Goal: Task Accomplishment & Management: Manage account settings

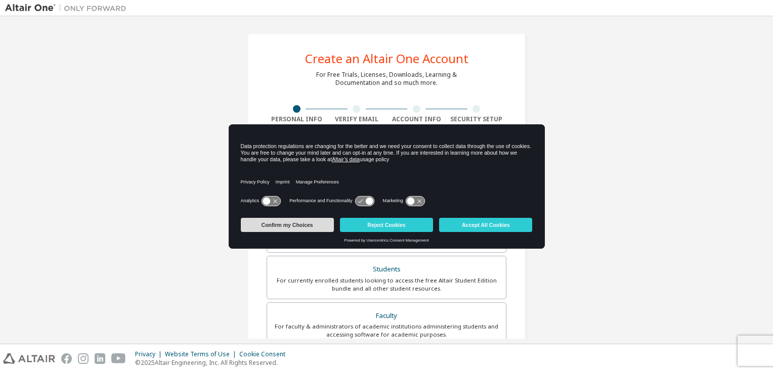
click at [287, 226] on button "Confirm my Choices" at bounding box center [287, 225] width 93 height 14
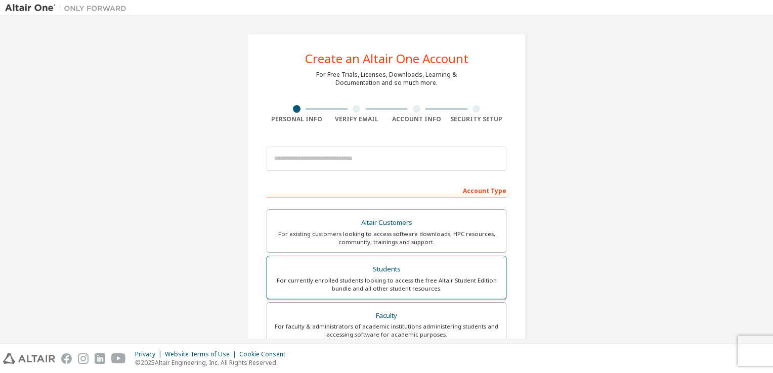
scroll to position [152, 0]
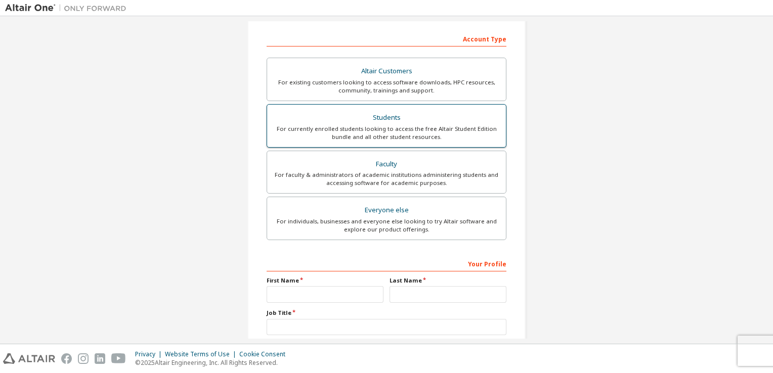
click at [405, 127] on div "For currently enrolled students looking to access the free Altair Student Editi…" at bounding box center [386, 133] width 227 height 16
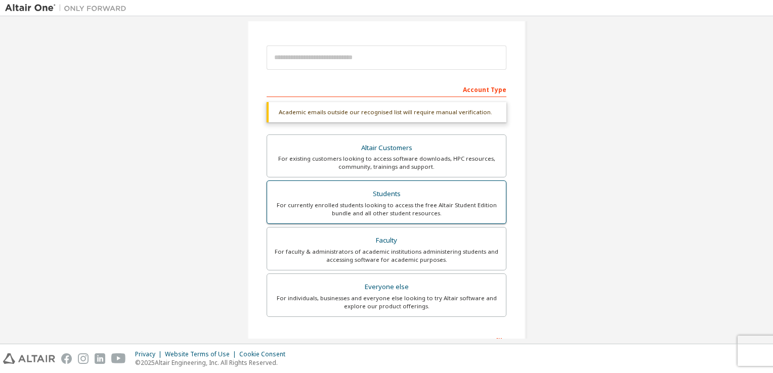
scroll to position [0, 0]
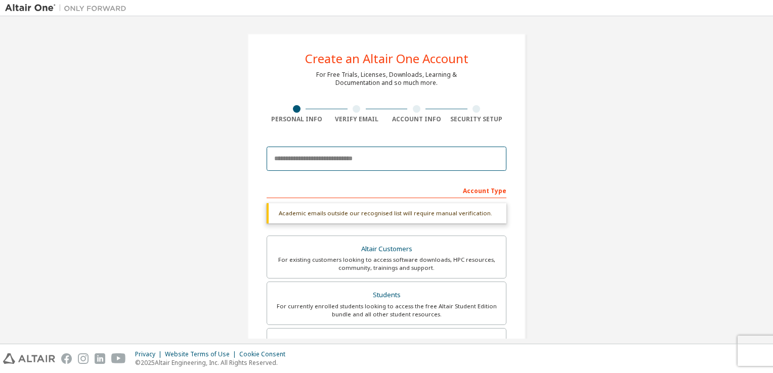
click at [389, 163] on input "email" at bounding box center [386, 159] width 240 height 24
paste input "**********"
type input "**********"
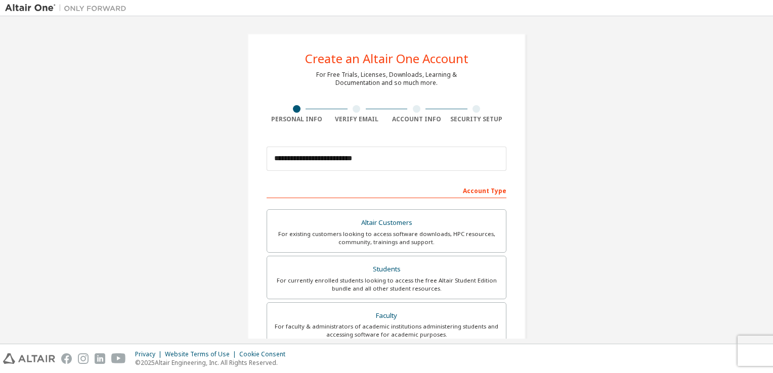
click at [374, 213] on label "Altair Customers For existing customers looking to access software downloads, H…" at bounding box center [386, 230] width 240 height 43
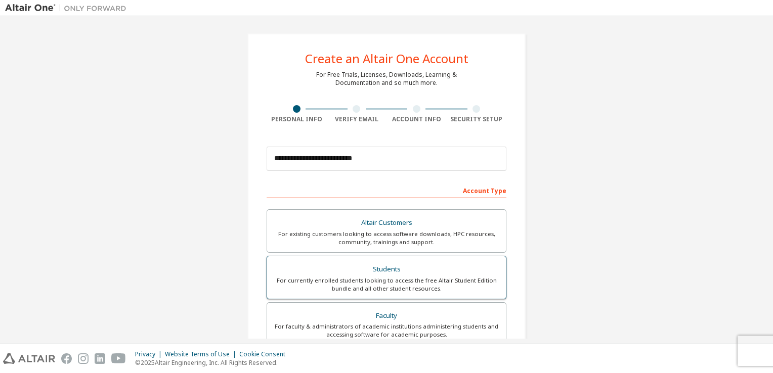
click at [377, 288] on div "For currently enrolled students looking to access the free Altair Student Editi…" at bounding box center [386, 285] width 227 height 16
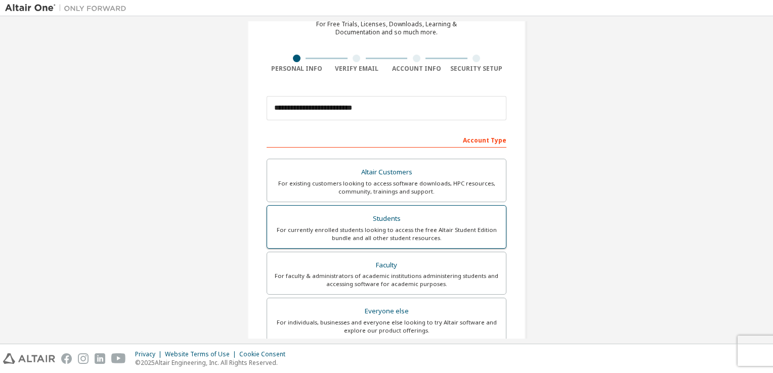
click at [366, 227] on div "For currently enrolled students looking to access the free Altair Student Editi…" at bounding box center [386, 234] width 227 height 16
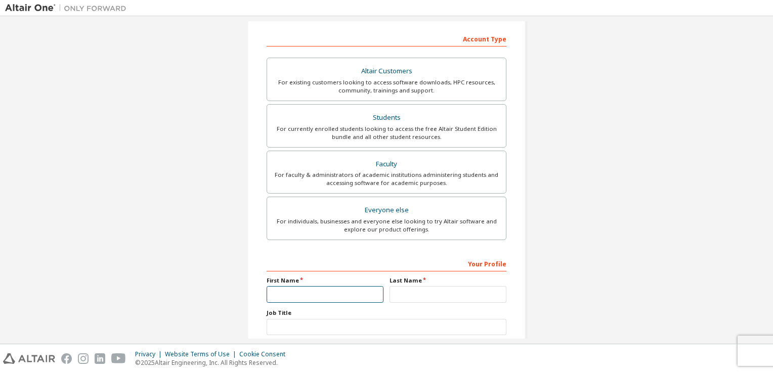
click at [346, 295] on input "text" at bounding box center [324, 294] width 117 height 17
type input "********"
click at [397, 296] on input "text" at bounding box center [447, 294] width 117 height 17
type input "*"
type input "***"
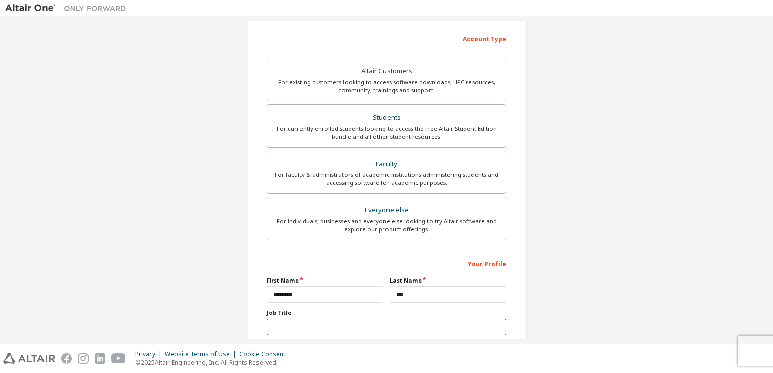
click at [370, 322] on input "text" at bounding box center [386, 327] width 240 height 17
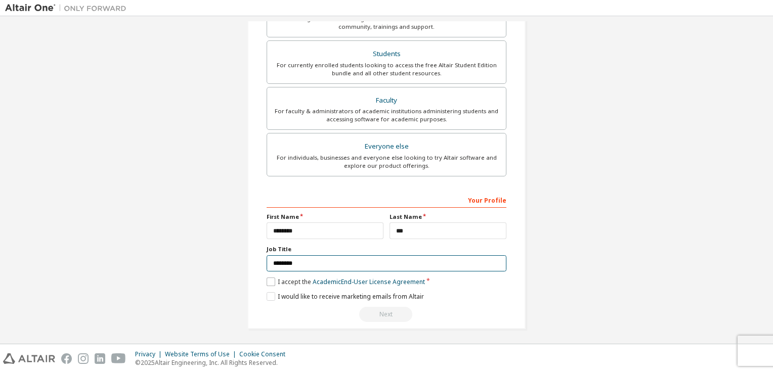
type input "********"
click at [271, 280] on label "I accept the Academic End-User License Agreement" at bounding box center [345, 282] width 158 height 9
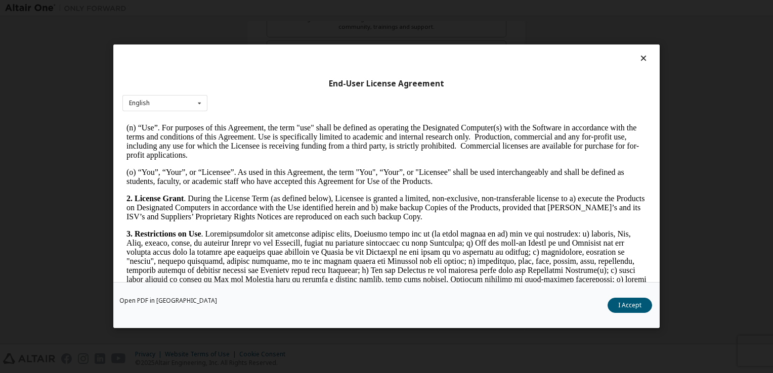
scroll to position [1687, 0]
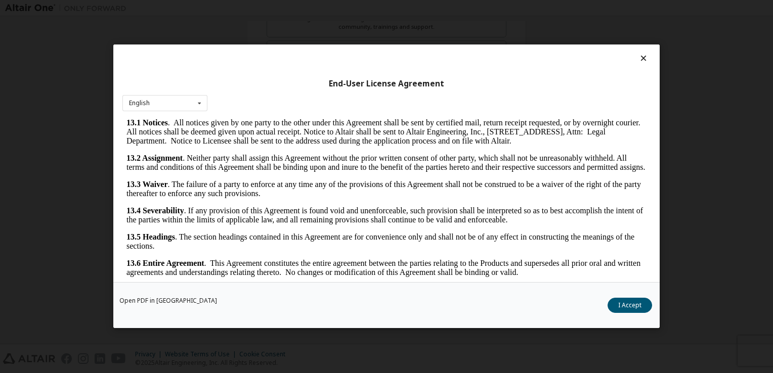
drag, startPoint x: 639, startPoint y: 139, endPoint x: 747, endPoint y: 462, distance: 340.9
click at [627, 308] on button "I Accept" at bounding box center [629, 305] width 44 height 15
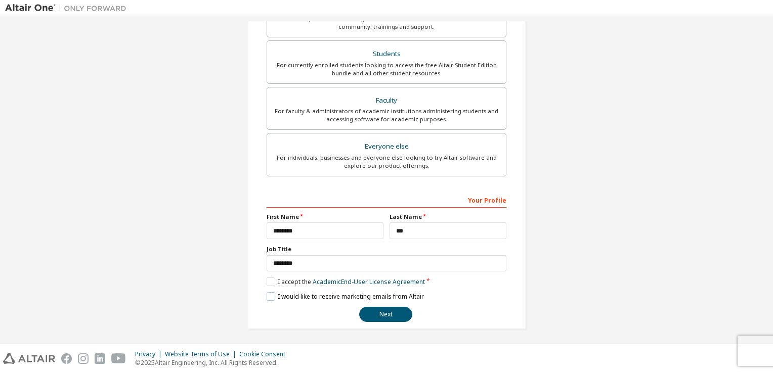
click at [266, 296] on label "I would like to receive marketing emails from Altair" at bounding box center [344, 296] width 157 height 9
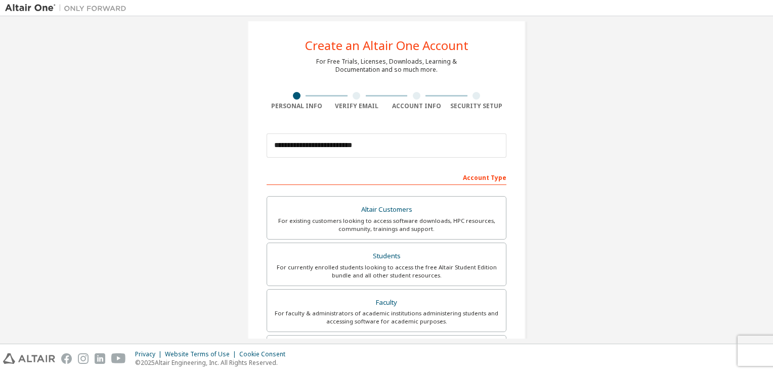
scroll to position [215, 0]
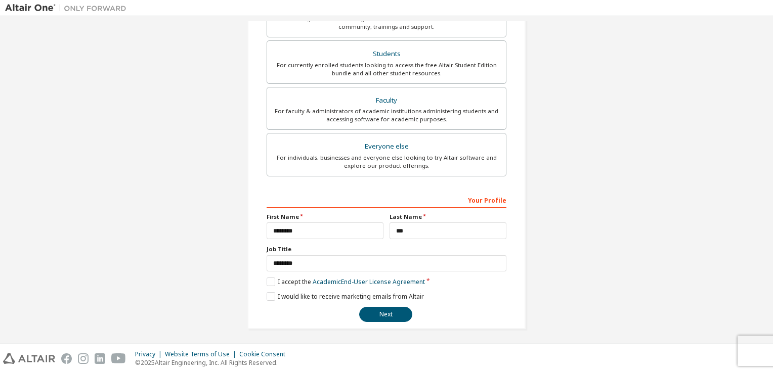
click at [385, 304] on div "**********" at bounding box center [386, 257] width 240 height 131
click at [387, 316] on button "Next" at bounding box center [385, 314] width 53 height 15
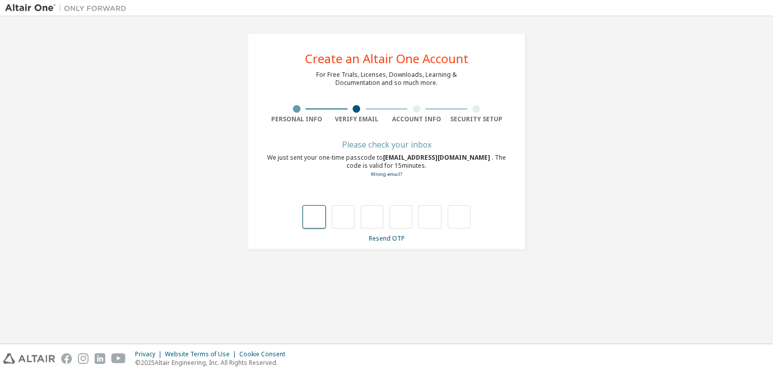
type input "*"
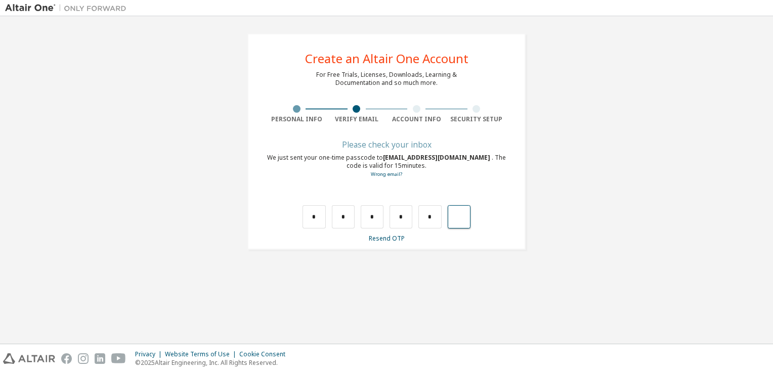
type input "*"
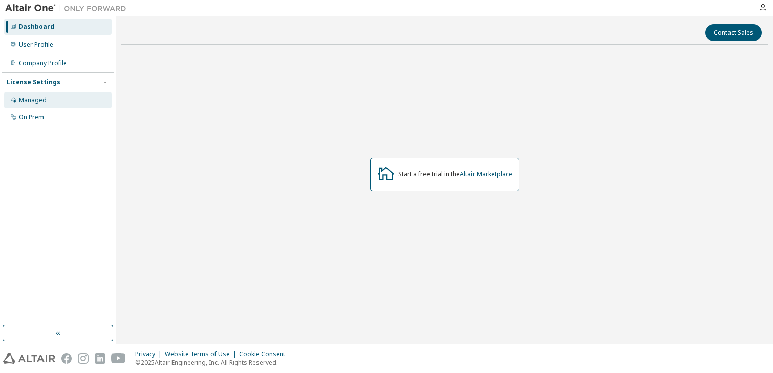
click at [61, 100] on div "Managed" at bounding box center [58, 100] width 108 height 16
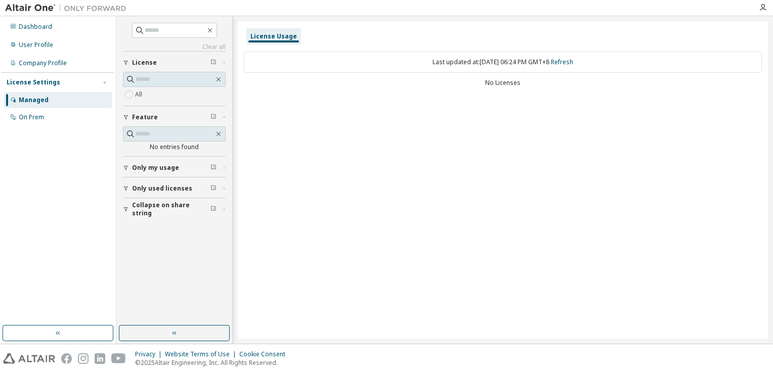
click at [61, 99] on div "Managed" at bounding box center [58, 100] width 108 height 16
click at [64, 33] on div "Dashboard" at bounding box center [58, 27] width 108 height 16
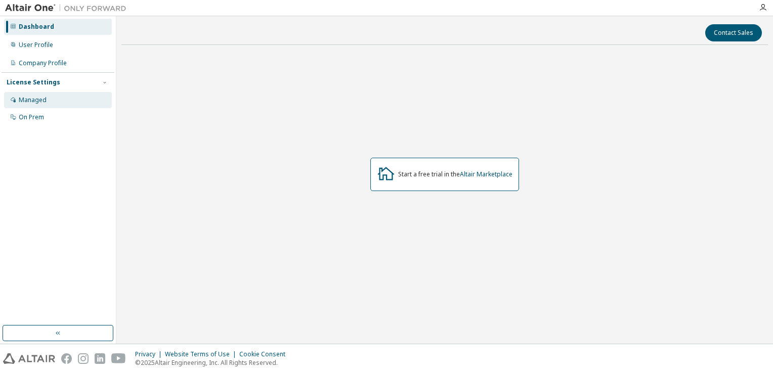
click at [67, 100] on div "Managed" at bounding box center [58, 100] width 108 height 16
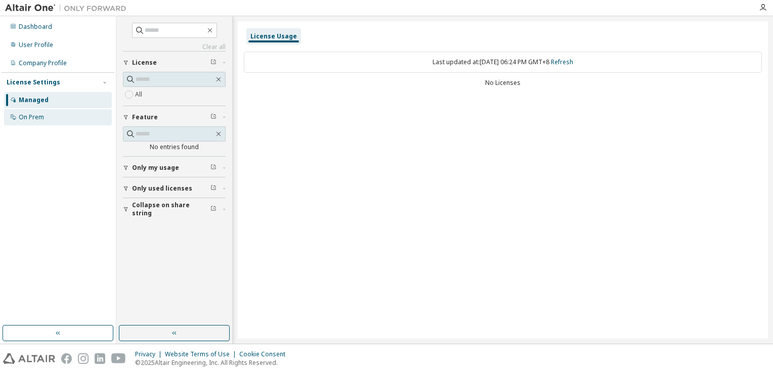
click at [71, 116] on div "On Prem" at bounding box center [58, 117] width 108 height 16
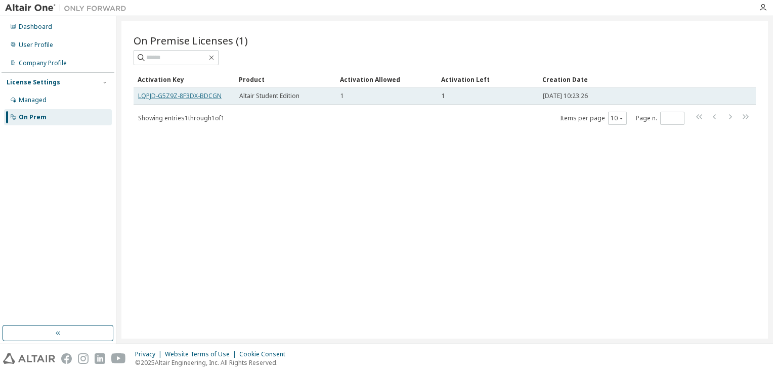
click at [206, 98] on link "LQPJD-G5Z9Z-8F3DX-BDCGN" at bounding box center [179, 96] width 83 height 9
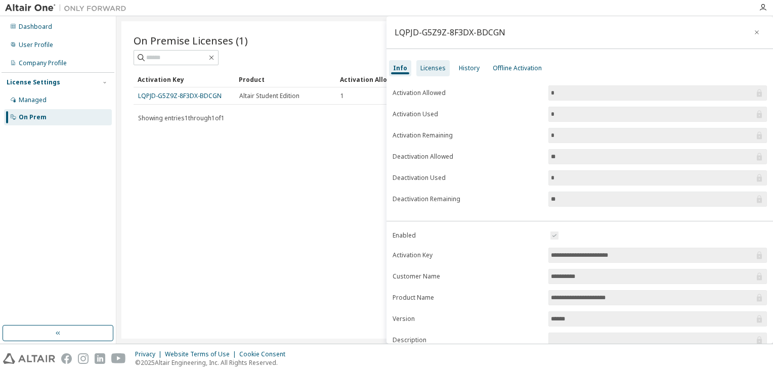
click at [425, 72] on div "Licenses" at bounding box center [432, 68] width 33 height 16
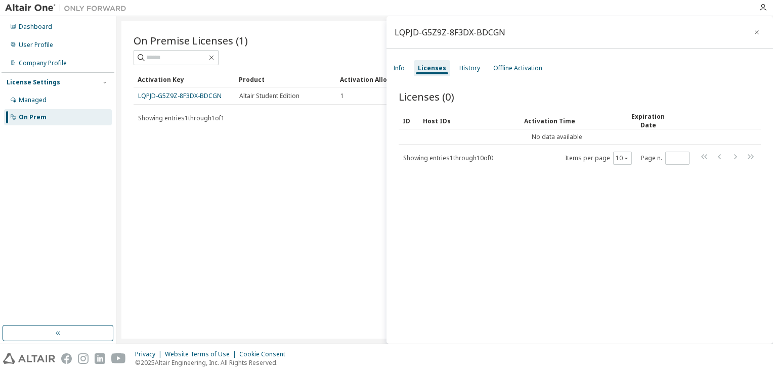
click at [409, 71] on div "Info Licenses History Offline Activation" at bounding box center [579, 68] width 386 height 18
click at [482, 71] on div "Info Licenses History Offline Activation" at bounding box center [579, 68] width 386 height 18
click at [489, 70] on div "Offline Activation" at bounding box center [517, 68] width 57 height 16
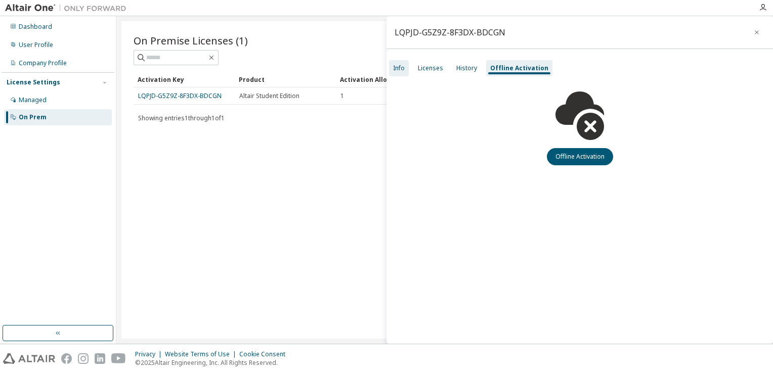
click at [405, 70] on div "Info" at bounding box center [399, 68] width 20 height 16
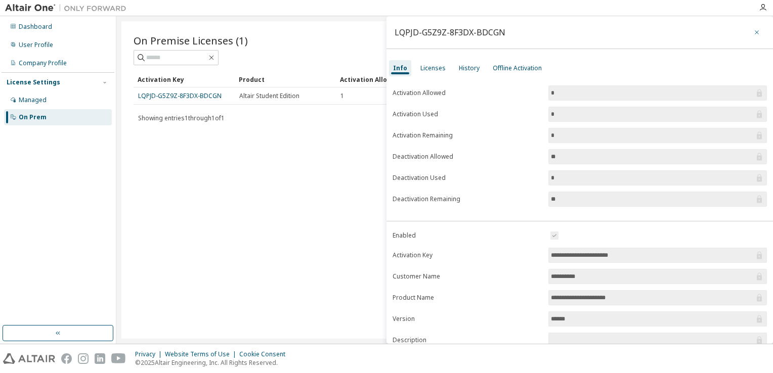
click at [754, 29] on icon "button" at bounding box center [756, 32] width 7 height 8
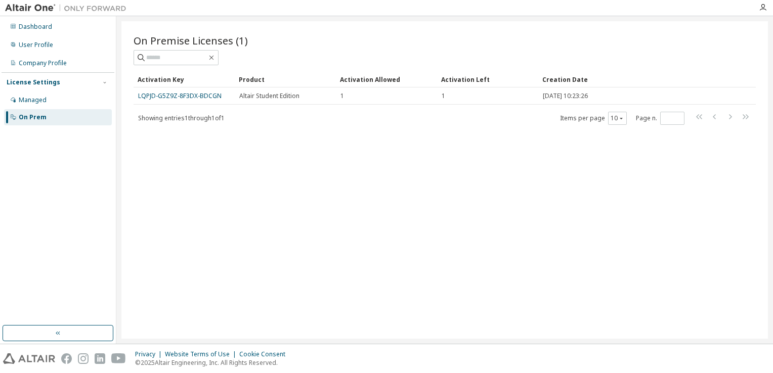
drag, startPoint x: 198, startPoint y: 94, endPoint x: 108, endPoint y: 244, distance: 175.1
click at [108, 244] on div "Dashboard User Profile Company Profile License Settings Managed On Prem" at bounding box center [58, 171] width 113 height 306
drag, startPoint x: 200, startPoint y: 97, endPoint x: 431, endPoint y: 281, distance: 295.7
click at [472, 253] on div "On Premise Licenses (1) Clear Load Save Save As Field Operator Value Select fil…" at bounding box center [444, 180] width 646 height 318
